Goal: Task Accomplishment & Management: Manage account settings

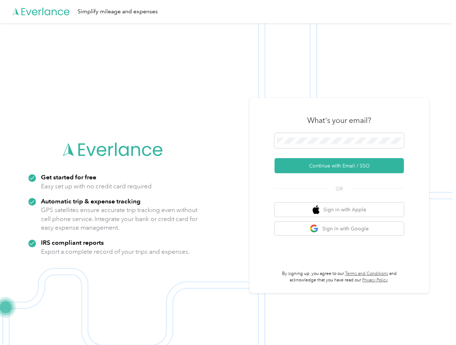
click at [228, 173] on img at bounding box center [226, 195] width 453 height 345
click at [228, 12] on div "Simplify mileage and expenses" at bounding box center [226, 11] width 453 height 23
click at [342, 166] on button "Continue with Email / SSO" at bounding box center [339, 165] width 129 height 15
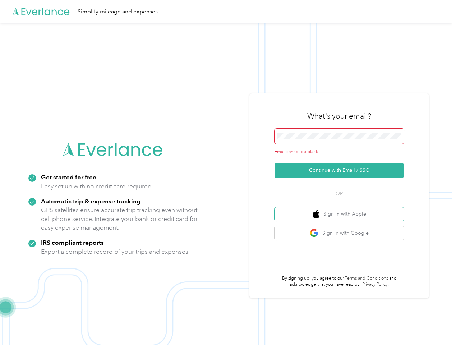
click at [342, 210] on button "Sign in with Apple" at bounding box center [339, 214] width 129 height 14
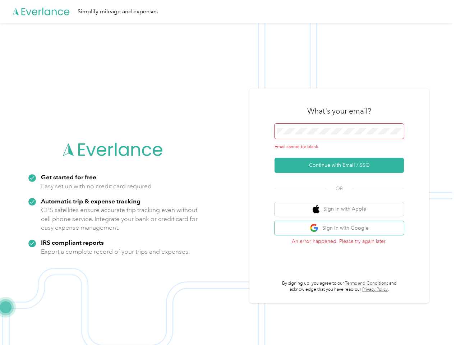
click at [342, 229] on button "Sign in with Google" at bounding box center [339, 228] width 129 height 14
